Goal: Navigation & Orientation: Find specific page/section

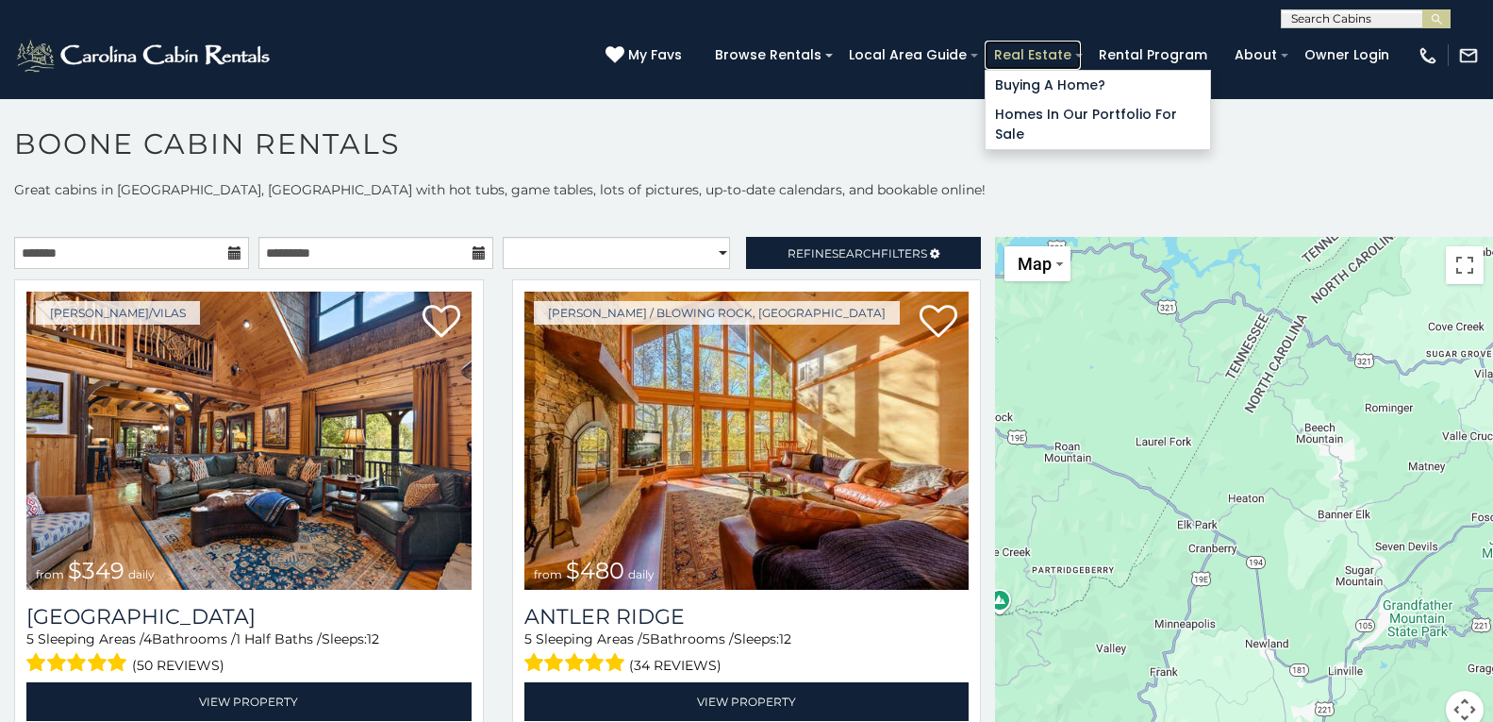
click at [990, 45] on link "Real Estate" at bounding box center [1033, 55] width 96 height 29
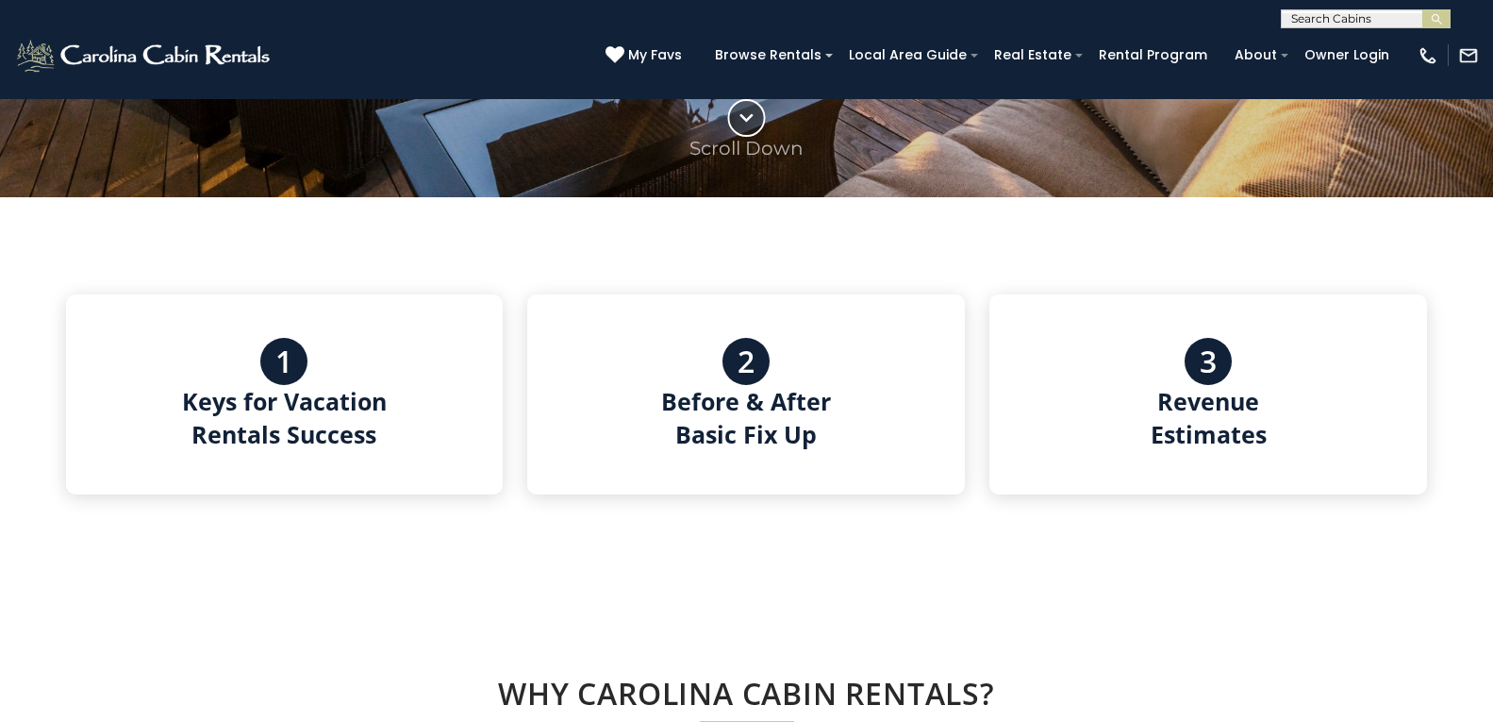
scroll to position [823, 0]
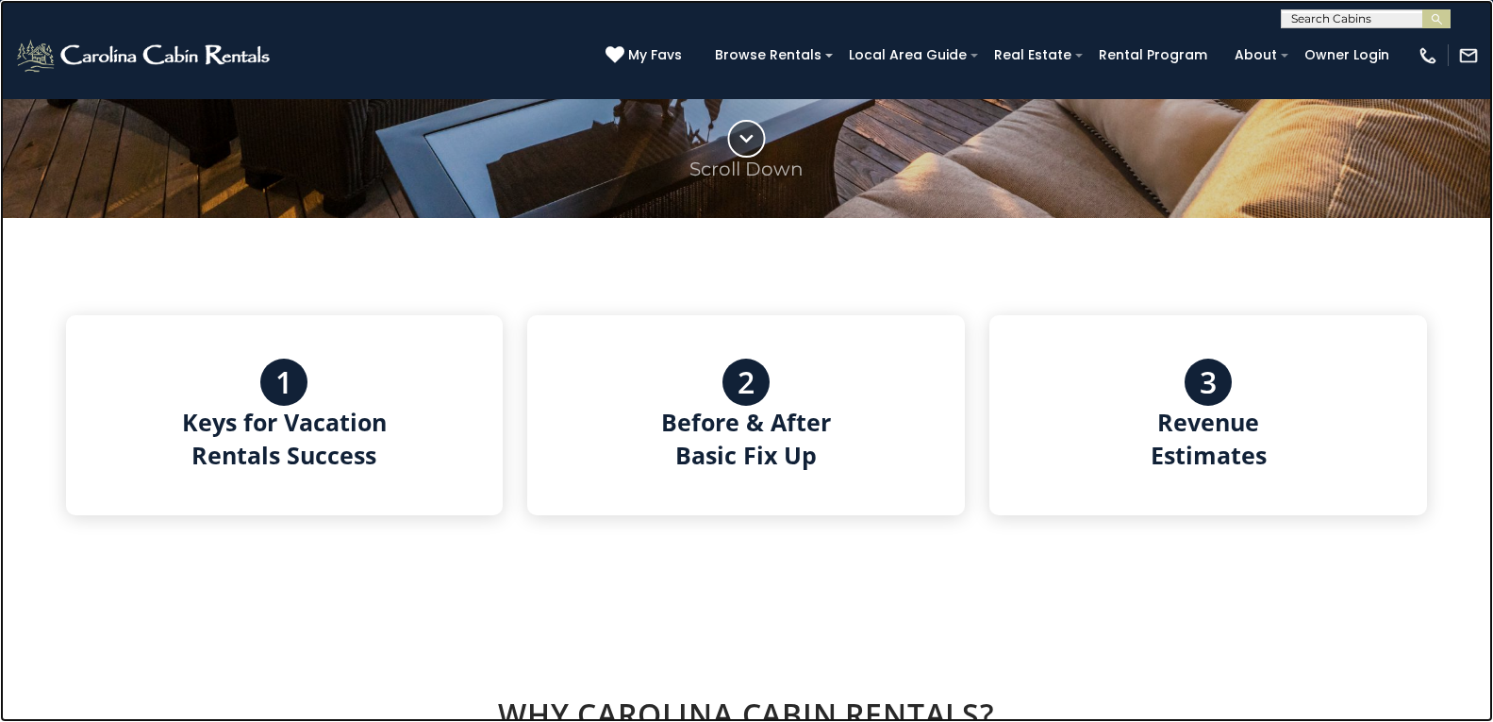
click at [121, 73] on link at bounding box center [746, 361] width 1493 height 722
